Goal: Entertainment & Leisure: Consume media (video, audio)

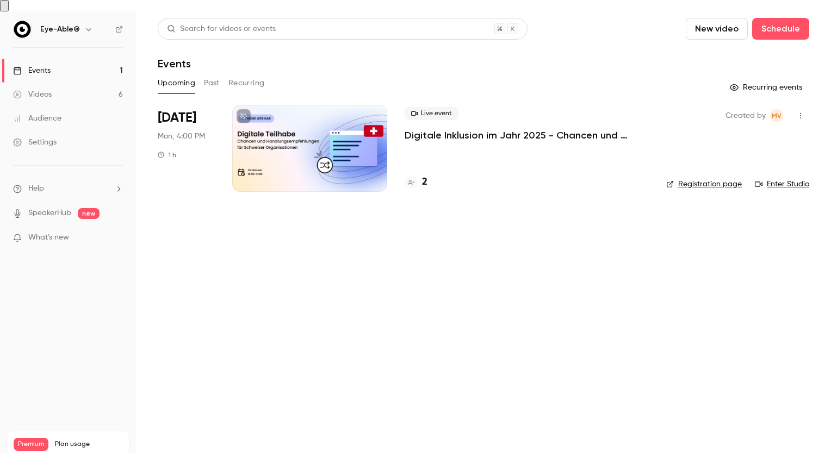
click at [53, 86] on link "Videos 6" at bounding box center [68, 95] width 136 height 24
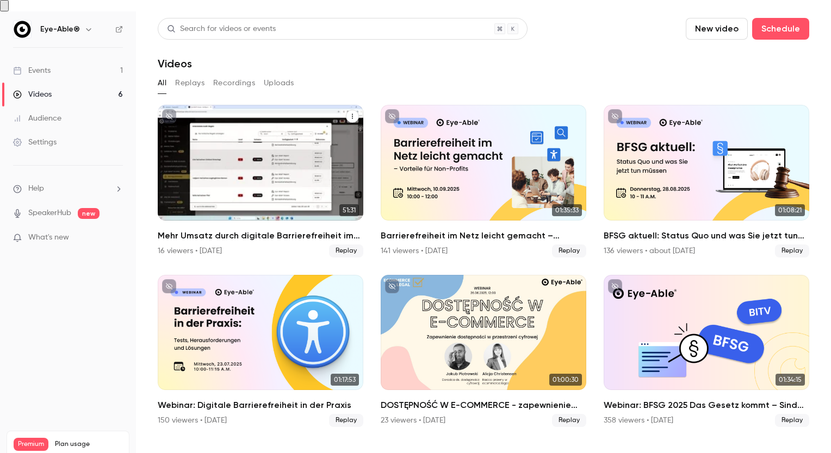
click at [261, 159] on div "Mehr Umsatz durch digitale Barrierefreiheit im E-Commerce" at bounding box center [260, 163] width 205 height 116
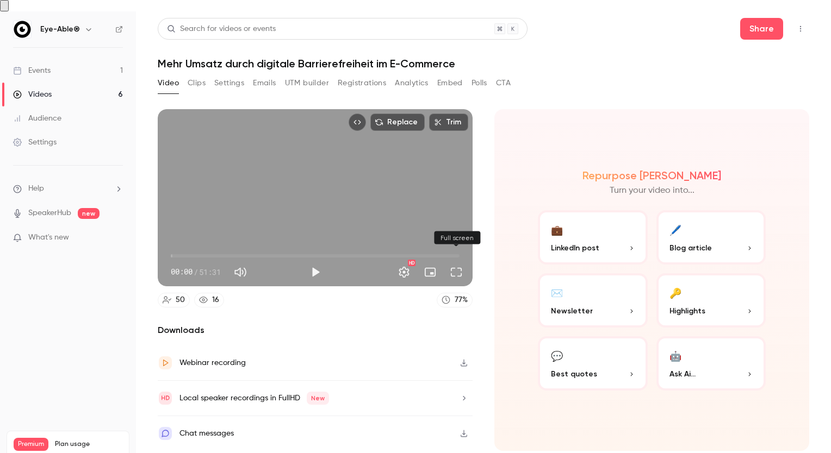
click at [461, 261] on button "Full screen" at bounding box center [456, 272] width 22 height 22
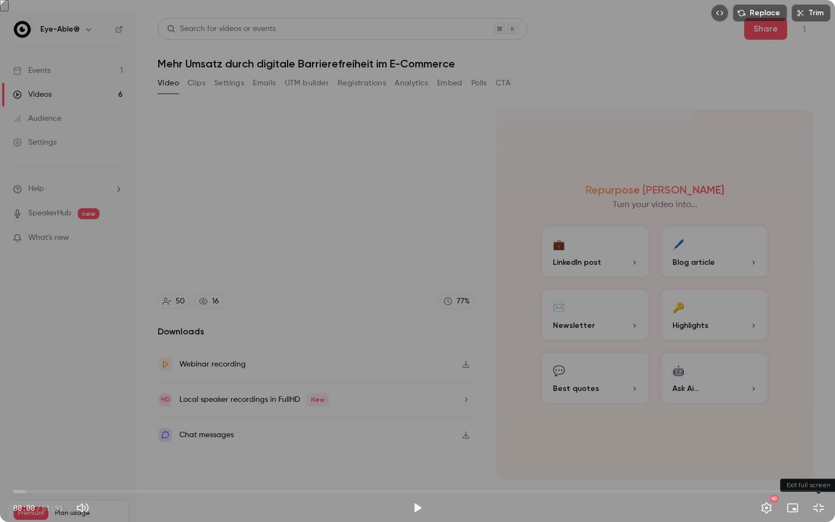
click at [818, 453] on button "Exit full screen" at bounding box center [819, 508] width 22 height 22
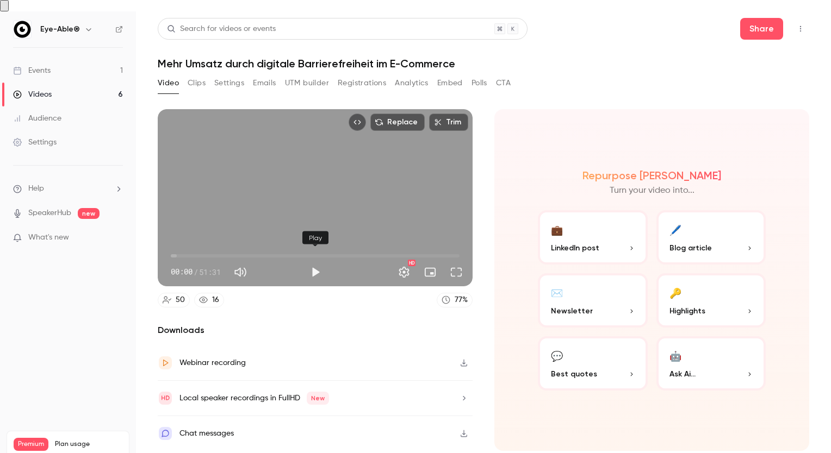
click at [307, 261] on button "Play" at bounding box center [315, 272] width 22 height 22
click at [460, 261] on button "Full screen" at bounding box center [456, 272] width 22 height 22
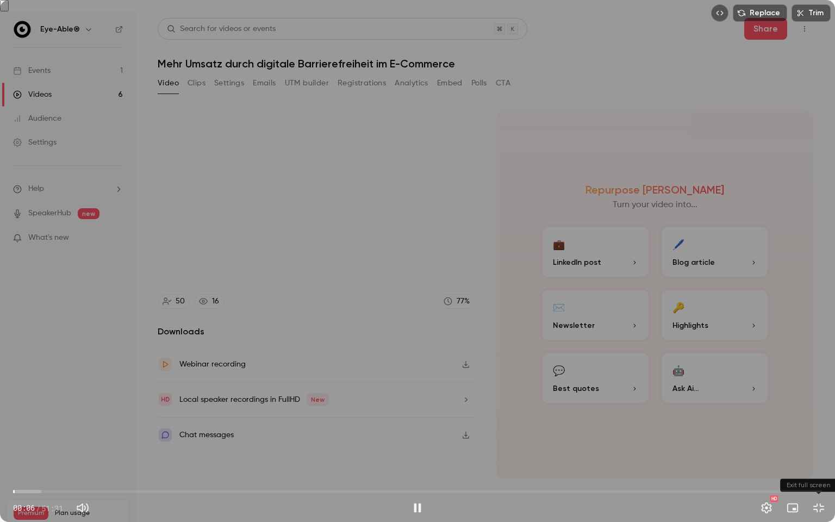
click at [820, 453] on button "Exit full screen" at bounding box center [819, 508] width 22 height 22
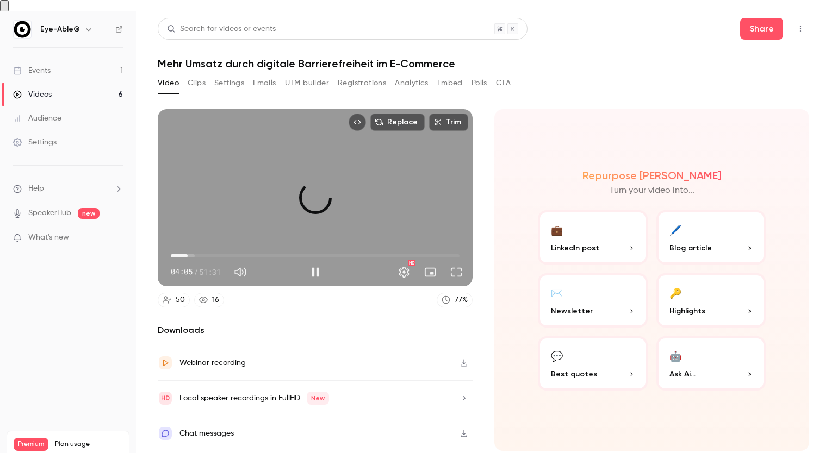
drag, startPoint x: 171, startPoint y: 241, endPoint x: 188, endPoint y: 245, distance: 17.2
click at [188, 254] on span "03:00" at bounding box center [187, 255] width 3 height 3
click at [363, 218] on div "Replace Trim 03:02 03:02 / 51:31 HD" at bounding box center [315, 197] width 315 height 177
type input "***"
click at [457, 262] on button "Full screen" at bounding box center [456, 272] width 22 height 22
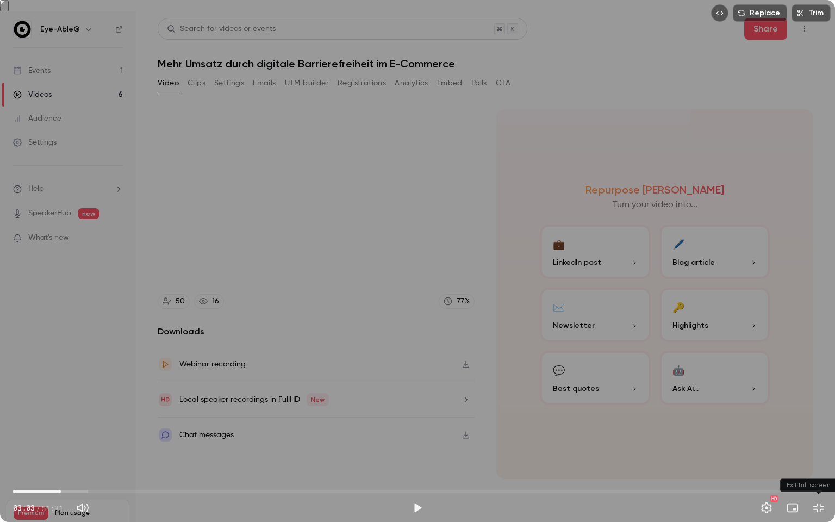
click at [818, 453] on button "Exit full screen" at bounding box center [819, 508] width 22 height 22
